Goal: Task Accomplishment & Management: Manage account settings

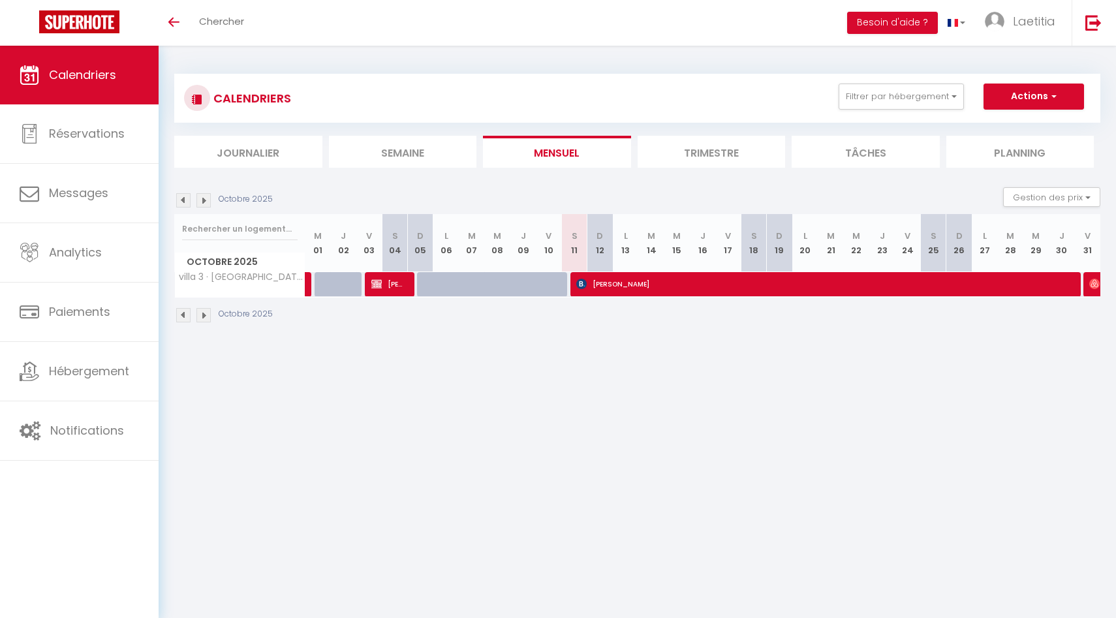
click at [528, 188] on div "Octobre 2025 Gestion des prix Nb Nuits minimum Règles Disponibilité" at bounding box center [637, 200] width 926 height 27
click at [1025, 25] on span "Laetitia" at bounding box center [1033, 21] width 42 height 16
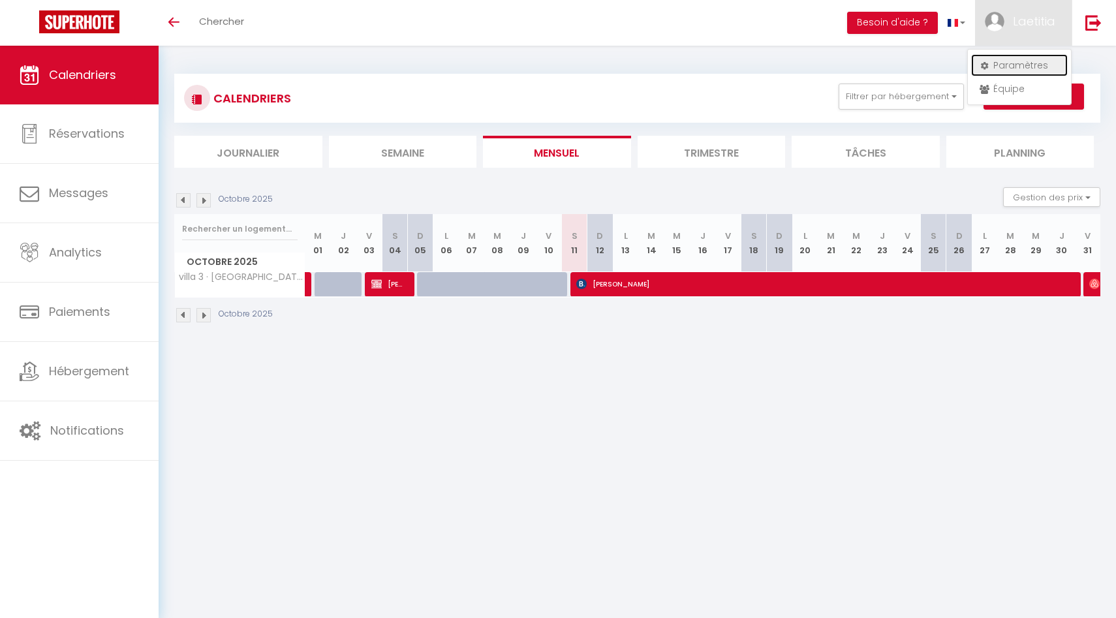
click at [1012, 65] on link "Paramètres" at bounding box center [1019, 65] width 97 height 22
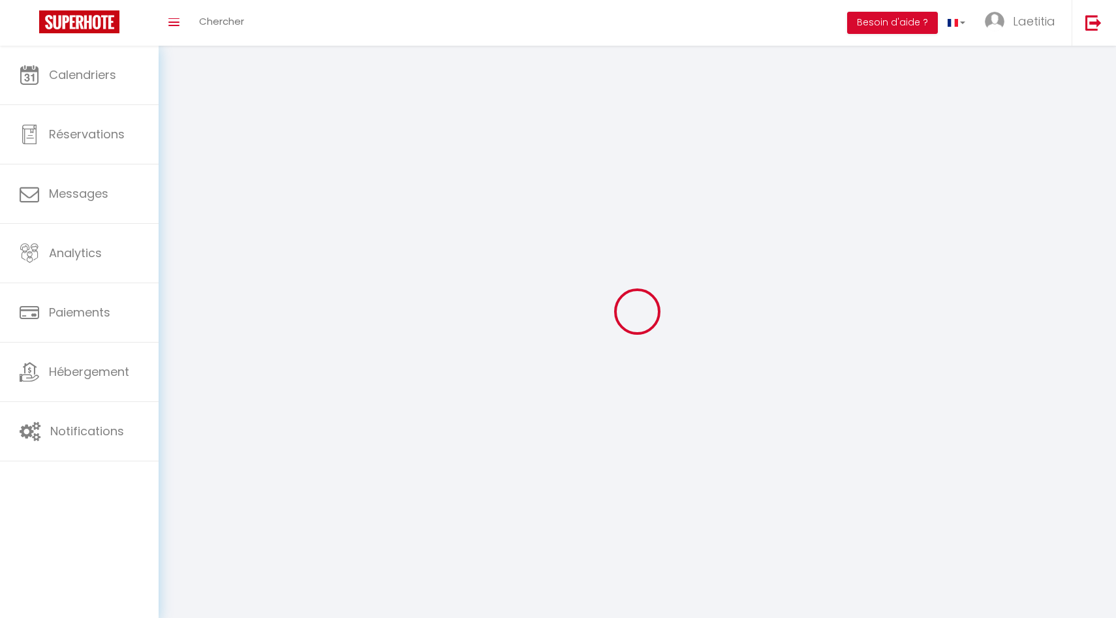
type input "Laetitia"
type input "velia"
type input "0692871763"
type input "11 Route Du Trou D’eau"
type input "97434"
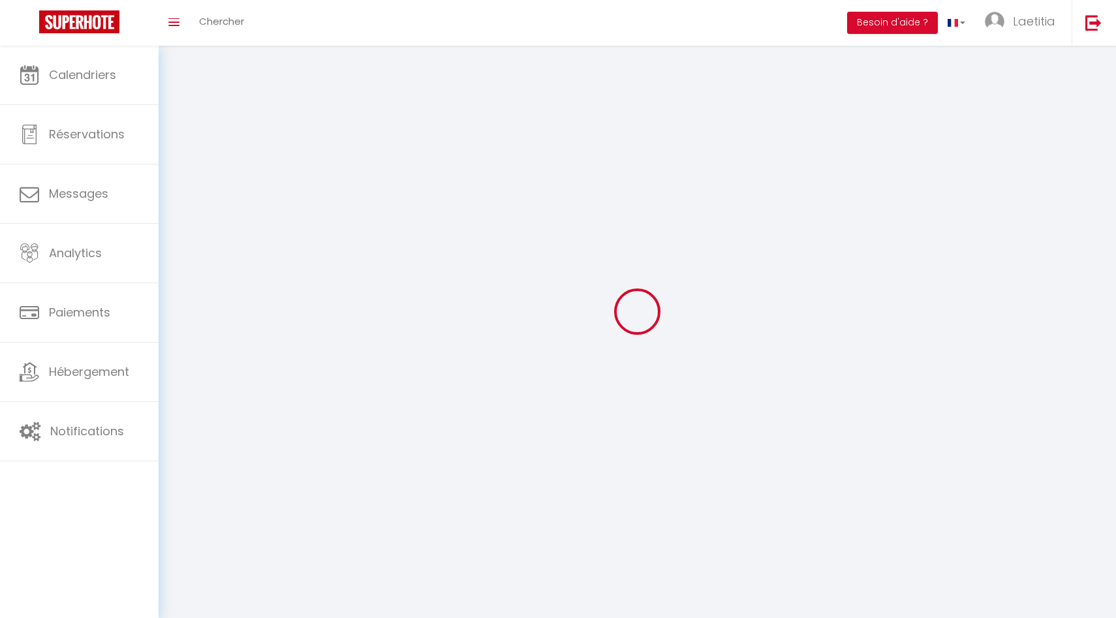
type input "Saint Gilles"
type input "cgOlwqFREmVxEbJUyfNaXBSQR"
type input "HdzEEndQBWeptEkQ0Qnl7L3QI"
select select "177"
select select "28"
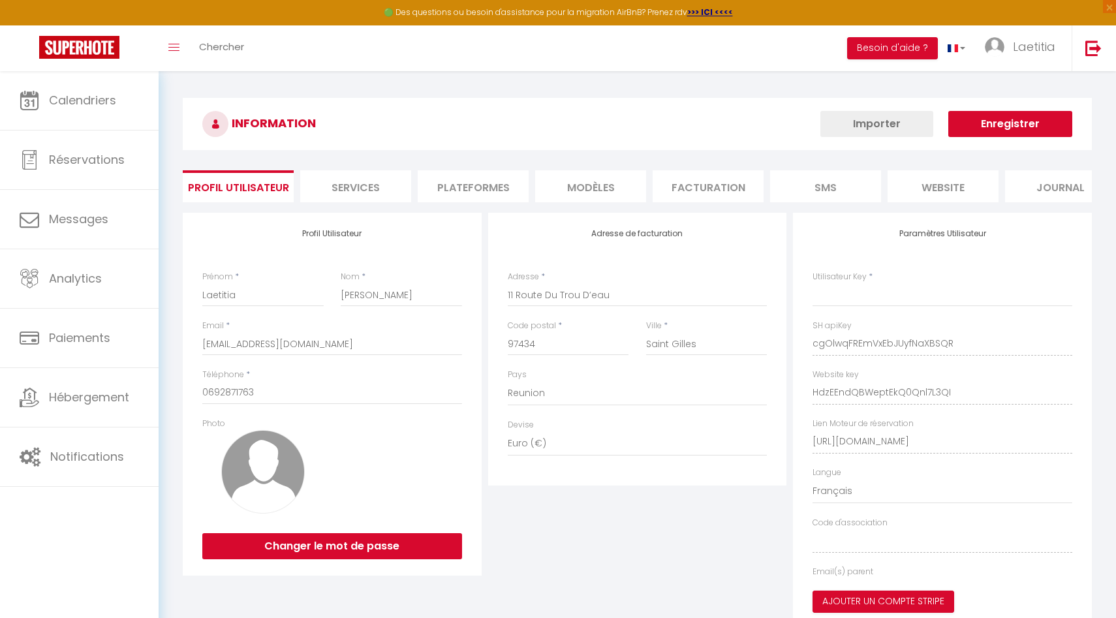
type input "cgOlwqFREmVxEbJUyfNaXBSQR"
type input "HdzEEndQBWeptEkQ0Qnl7L3QI"
type input "https://app.superhote.com/#/get-available-rentals/HdzEEndQBWeptEkQ0Qnl7L3QI"
select select "fr"
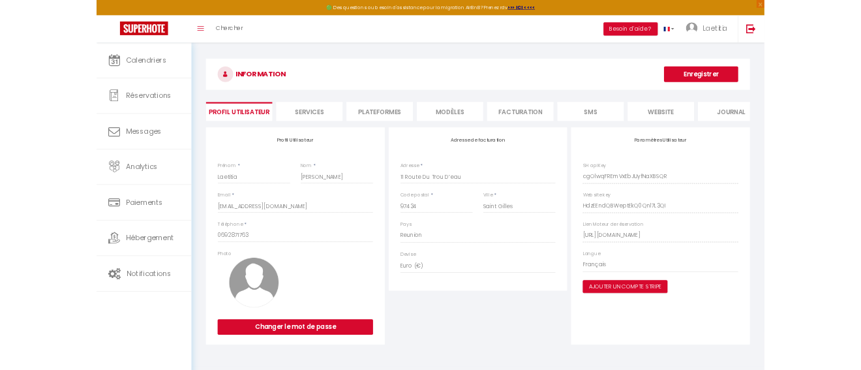
scroll to position [0, 113]
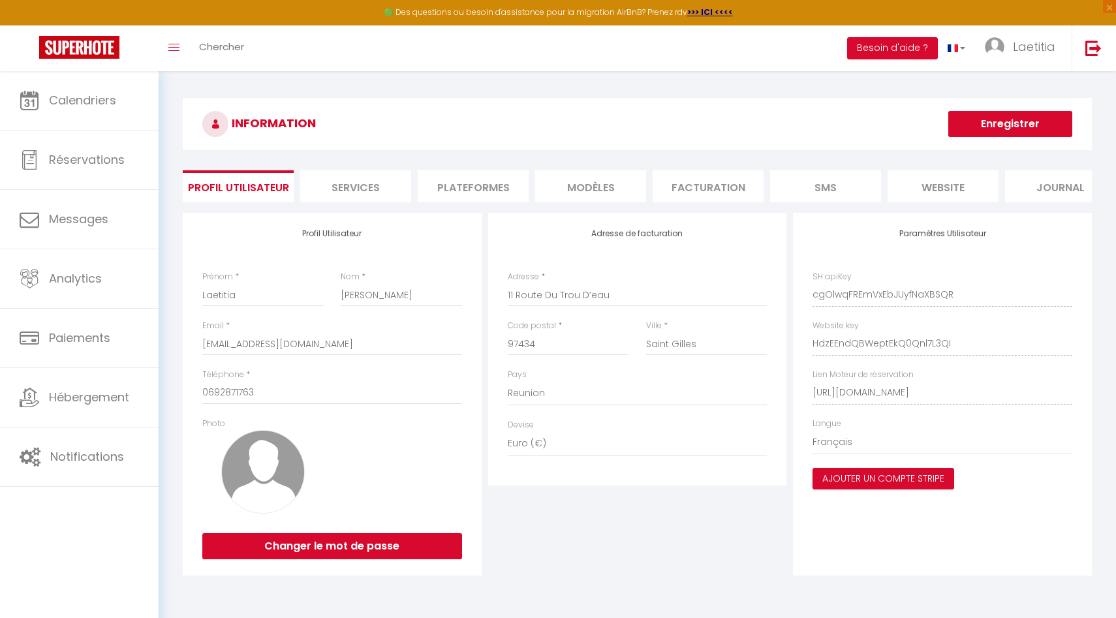
drag, startPoint x: 807, startPoint y: 391, endPoint x: 1075, endPoint y: 394, distance: 268.1
click at [1075, 394] on div "Paramètres Utilisateur SH apiKey cgOlwqFREmVxEbJUyfNaXBSQR Website key HdzEEndQ…" at bounding box center [942, 394] width 299 height 363
